Goal: Find specific page/section: Find specific page/section

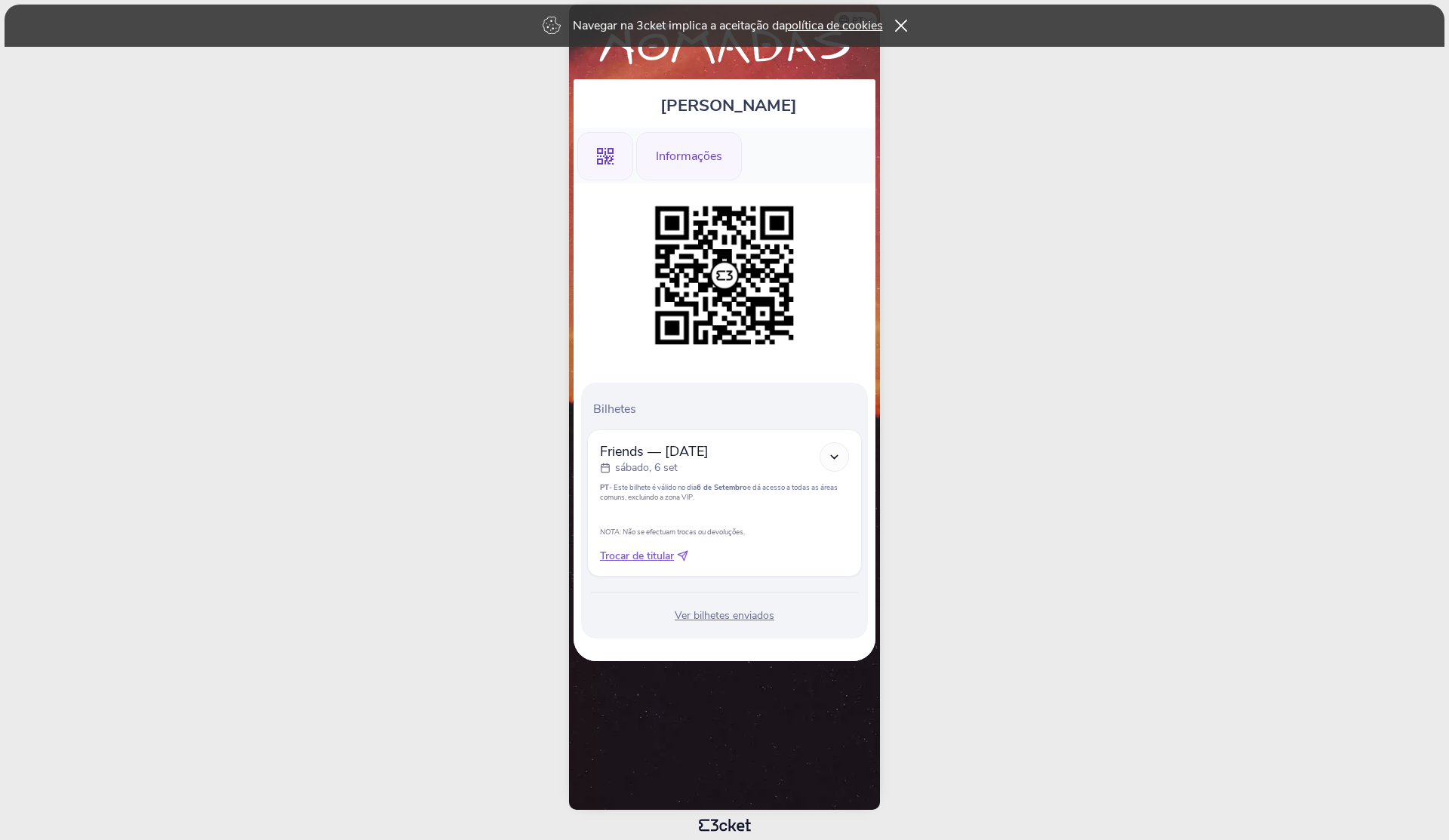
click at [695, 174] on div "Informações" at bounding box center [689, 156] width 106 height 48
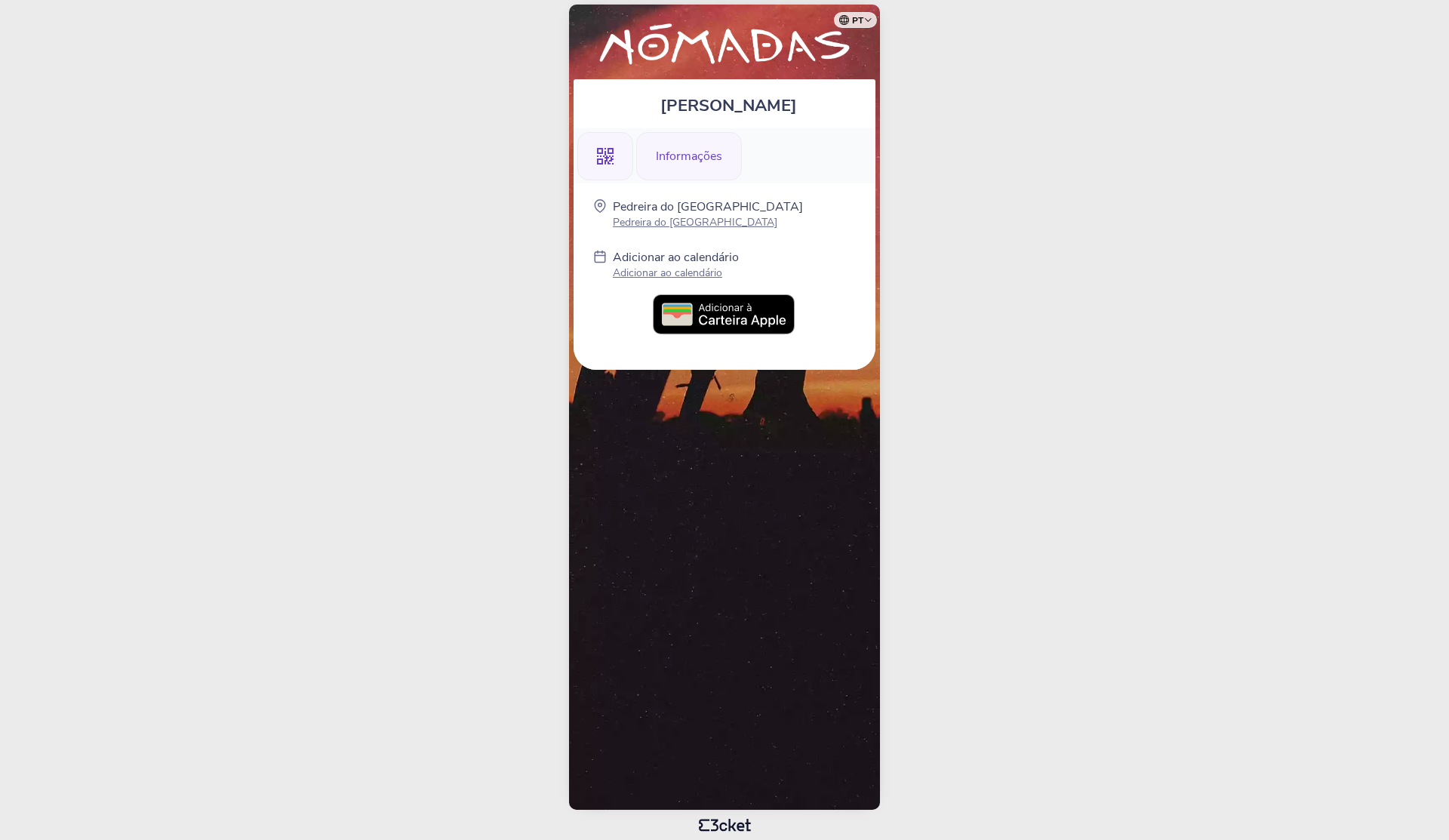
click at [606, 156] on icon at bounding box center [605, 156] width 16 height 16
